Goal: Information Seeking & Learning: Find contact information

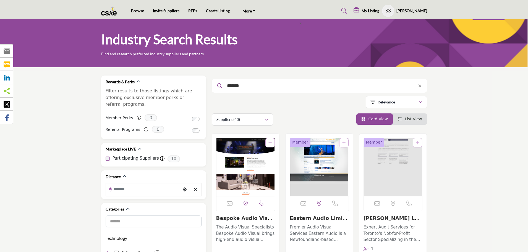
click at [263, 44] on div "Industry Search Results Find and research preferred industry suppliers and part…" at bounding box center [264, 43] width 528 height 48
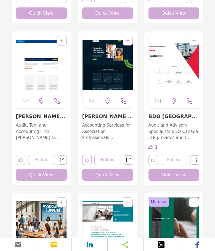
scroll to position [276, 0]
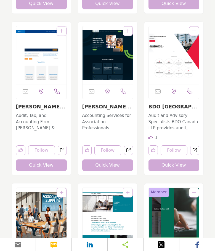
click at [38, 106] on link "Rogers & Company PLL..." at bounding box center [40, 109] width 49 height 13
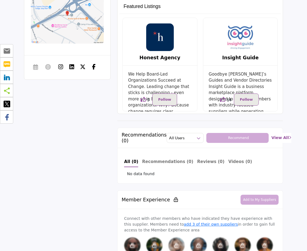
scroll to position [249, 0]
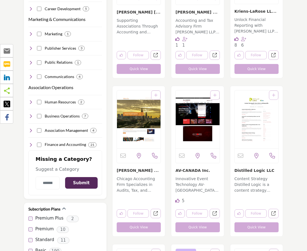
scroll to position [525, 0]
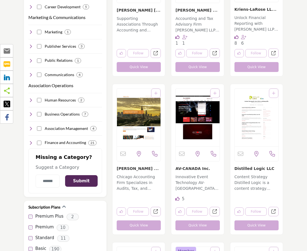
drag, startPoint x: 195, startPoint y: 170, endPoint x: 109, endPoint y: 197, distance: 89.8
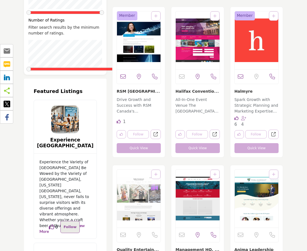
scroll to position [912, 0]
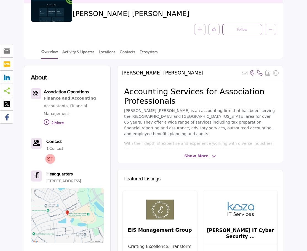
scroll to position [83, 0]
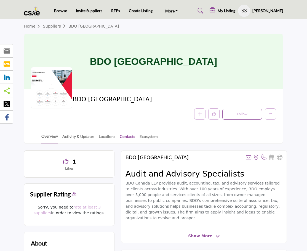
click at [128, 136] on link "Contacts" at bounding box center [128, 139] width 16 height 10
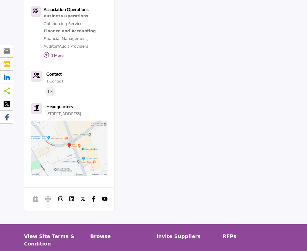
scroll to position [221, 0]
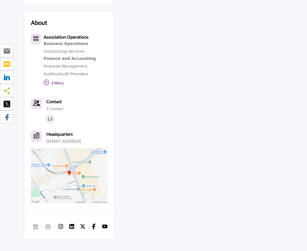
click at [67, 43] on div "Business Operations" at bounding box center [76, 43] width 64 height 7
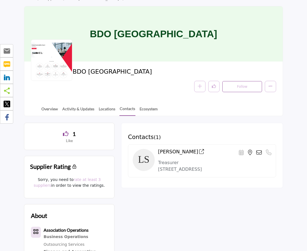
scroll to position [28, 0]
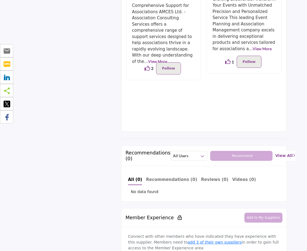
scroll to position [359, 0]
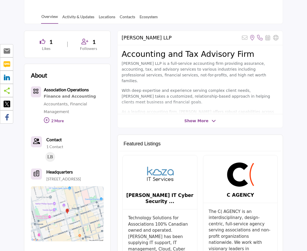
scroll to position [132, 0]
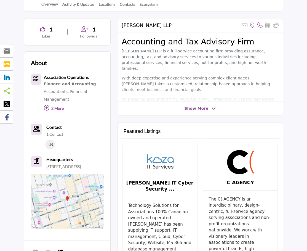
click at [50, 128] on b "Contact" at bounding box center [53, 127] width 15 height 5
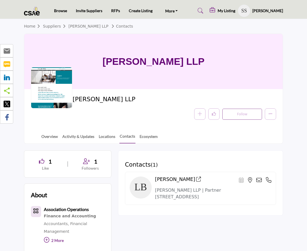
click at [169, 182] on h4 "[PERSON_NAME]" at bounding box center [178, 180] width 46 height 6
